Goal: Task Accomplishment & Management: Use online tool/utility

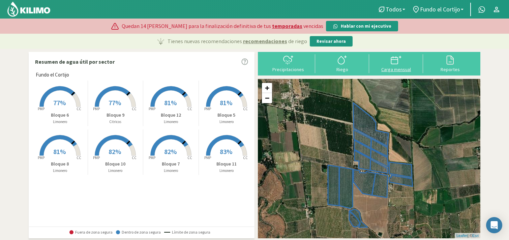
click at [402, 69] on div "Carga mensual" at bounding box center [396, 69] width 50 height 5
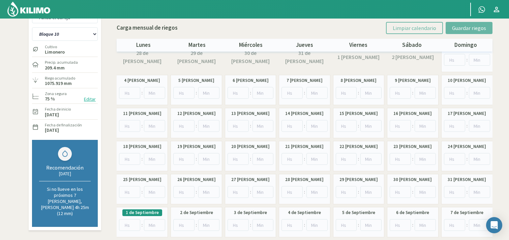
scroll to position [12, 0]
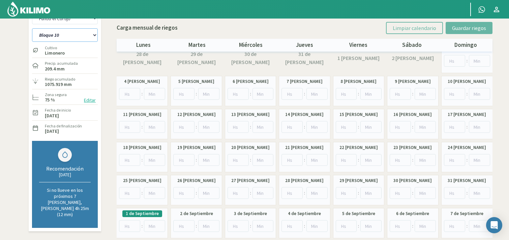
click at [68, 33] on select "Bloque 10 Bloque 11 Bloque 12 Bloque 5 Bloque 6 Bloque 7 Bloque 8 Bloque 9" at bounding box center [65, 34] width 66 height 13
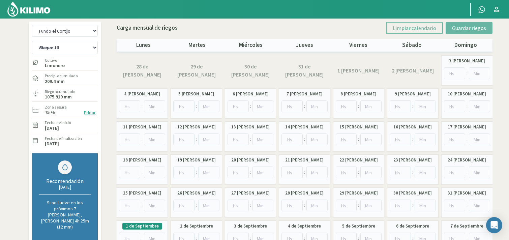
click at [26, 8] on img at bounding box center [29, 9] width 44 height 16
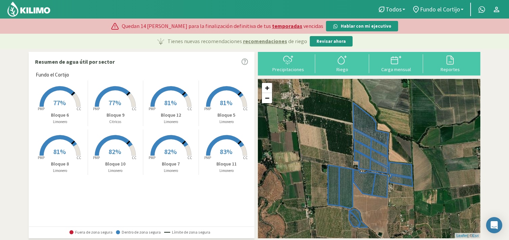
click at [435, 9] on span "Fundo el Cortijo" at bounding box center [440, 9] width 40 height 7
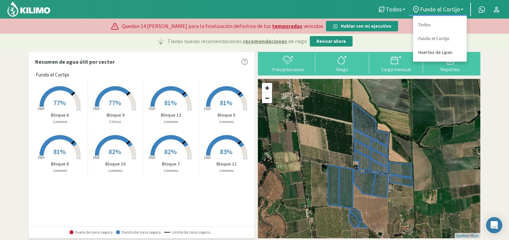
click at [427, 55] on link "Huertos de Lipan" at bounding box center [439, 52] width 53 height 14
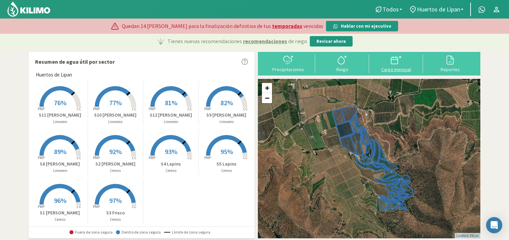
click at [397, 68] on div "Carga mensual" at bounding box center [396, 69] width 50 height 5
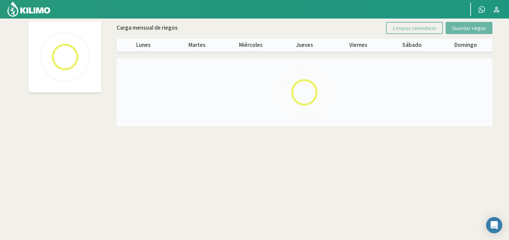
select select "1: Object"
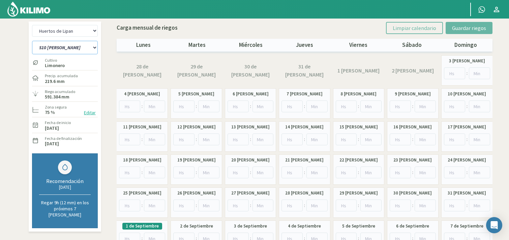
click at [72, 48] on select "S10 Limon S11 Limon S12 Limon S1 Santina S2 Santina S3 Frisco S4 Lapins S5 Lapi…" at bounding box center [65, 47] width 66 height 13
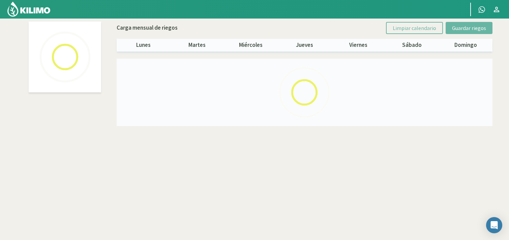
select select "1: Object"
select select "3: Object"
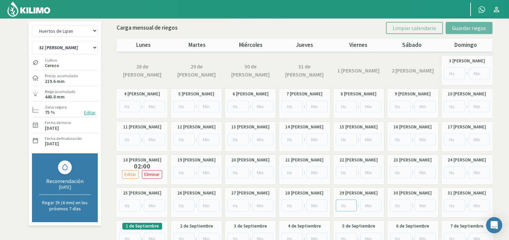
click at [342, 210] on input "number" at bounding box center [346, 205] width 21 height 12
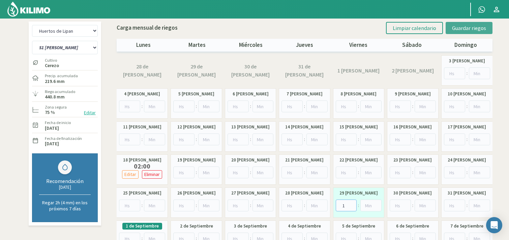
type input "1"
click at [469, 29] on span "Guardar riegos" at bounding box center [469, 28] width 34 height 7
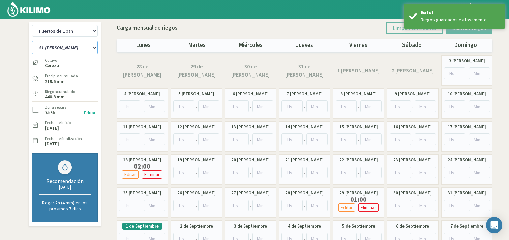
click at [60, 46] on select "S10 Limon S11 Limon S12 Limon S1 Santina S2 Santina S3 Frisco S4 Lapins S5 Lapi…" at bounding box center [65, 47] width 66 height 13
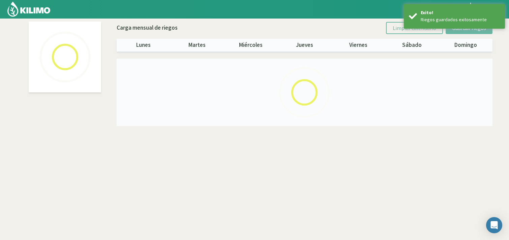
select select "1: Object"
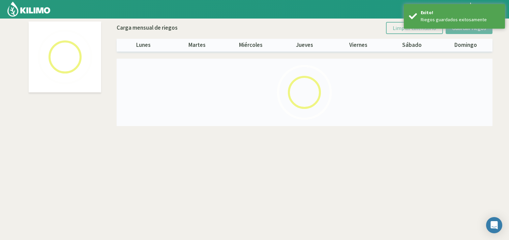
select select "4: Object"
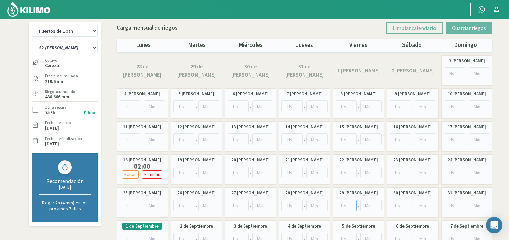
click at [346, 203] on input "number" at bounding box center [346, 205] width 21 height 12
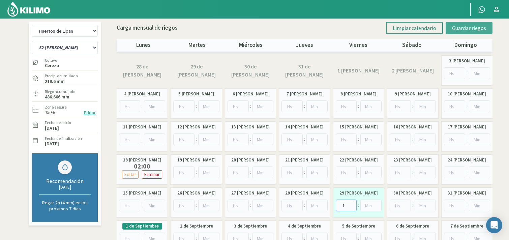
type input "1"
click at [462, 26] on span "Guardar riegos" at bounding box center [469, 28] width 34 height 7
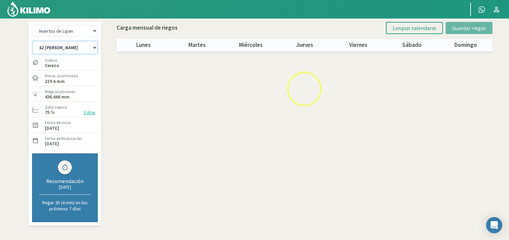
click at [58, 49] on select "S10 Limon S11 Limon S12 Limon S1 Santina S2 Santina S3 Frisco S4 Lapins S5 Lapi…" at bounding box center [65, 47] width 66 height 13
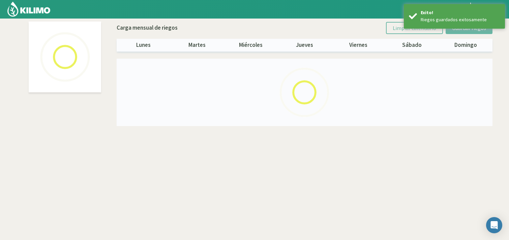
select select "1: Object"
select select "5: Object"
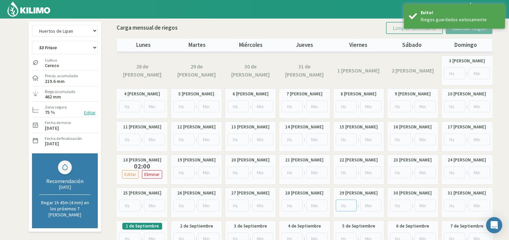
click at [345, 205] on input "number" at bounding box center [346, 205] width 21 height 12
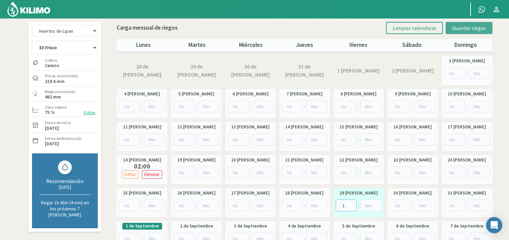
type input "1"
click at [461, 25] on button "Guardar riegos" at bounding box center [468, 28] width 47 height 12
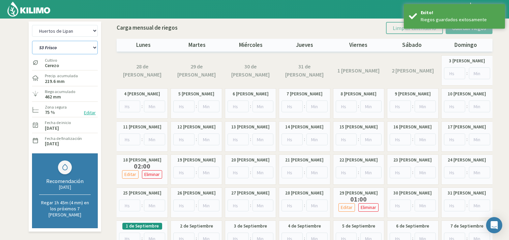
click at [39, 52] on select "S10 Limon S11 Limon S12 Limon S1 Santina S2 Santina S3 Frisco S4 Lapins S5 Lapi…" at bounding box center [65, 47] width 66 height 13
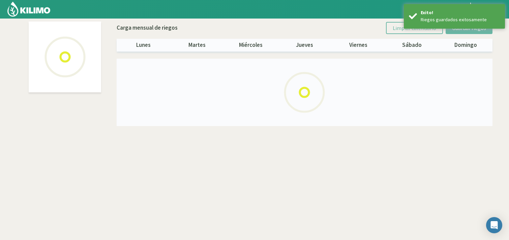
select select "1: Object"
select select "6: Object"
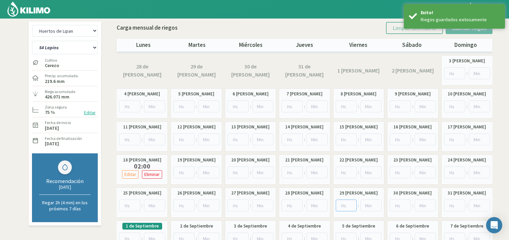
click at [346, 202] on input "number" at bounding box center [346, 205] width 21 height 12
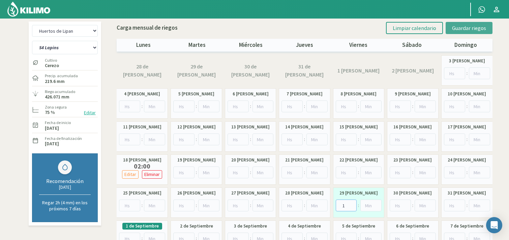
type input "1"
click at [476, 26] on span "Guardar riegos" at bounding box center [469, 28] width 34 height 7
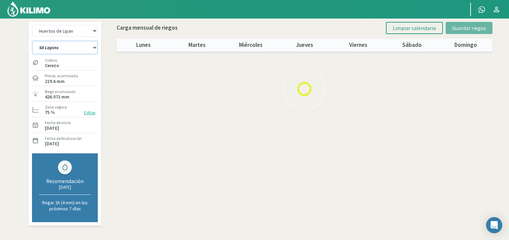
click at [58, 51] on select "S10 Limon S11 Limon S12 Limon S1 Santina S2 Santina S3 Frisco S4 Lapins S5 Lapi…" at bounding box center [65, 47] width 66 height 13
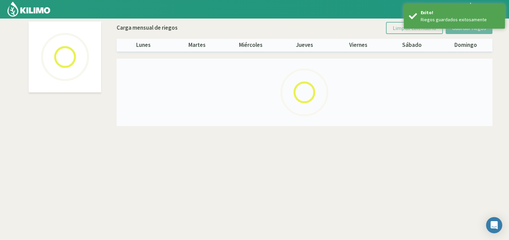
select select "1: Object"
select select "7: Object"
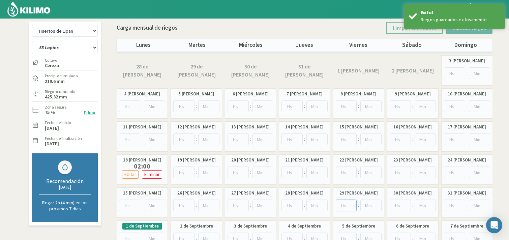
click at [344, 203] on input "number" at bounding box center [346, 205] width 21 height 12
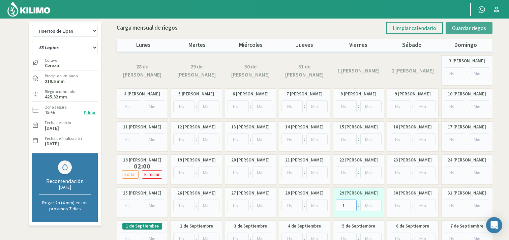
type input "1"
click at [478, 27] on span "Guardar riegos" at bounding box center [469, 28] width 34 height 7
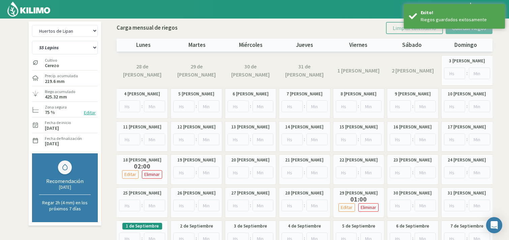
click at [45, 7] on img at bounding box center [29, 9] width 44 height 16
